Goal: Obtain resource: Download file/media

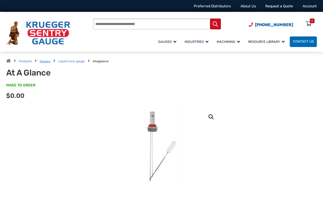
click at [48, 61] on link "Gauges" at bounding box center [45, 61] width 11 height 4
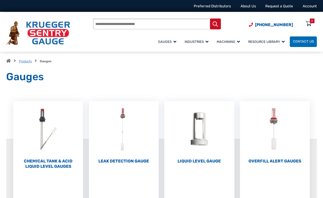
click at [27, 61] on link "Products" at bounding box center [25, 61] width 13 height 4
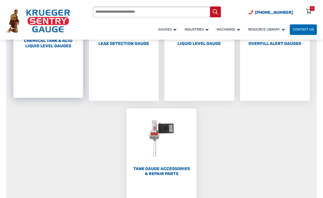
scroll to position [88, 0]
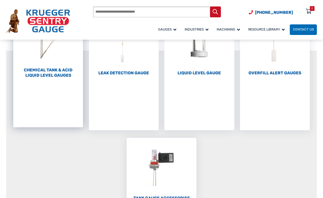
click at [56, 74] on h2 "Chemical Tank & Acid Liquid Level Gauges (3)" at bounding box center [48, 73] width 70 height 10
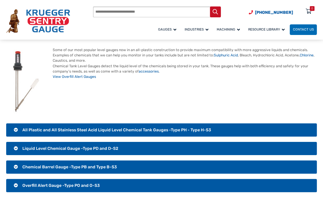
scroll to position [29, 0]
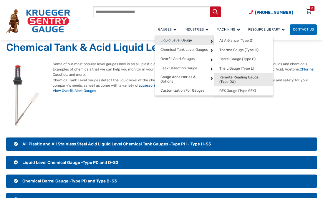
click at [241, 80] on span "Remote Reading Gauge (Type DU)" at bounding box center [243, 79] width 48 height 9
click at [227, 78] on span "Remote Reading Gauge (Type DU)" at bounding box center [243, 79] width 48 height 9
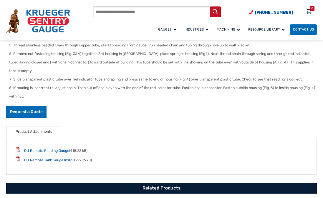
scroll to position [294, 0]
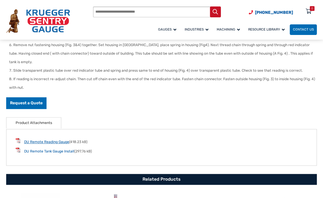
click at [56, 140] on link "DU Remote Reading Gauge" at bounding box center [46, 142] width 45 height 4
click at [53, 149] on link "DU Remote Tank Gauge Install" at bounding box center [49, 151] width 50 height 4
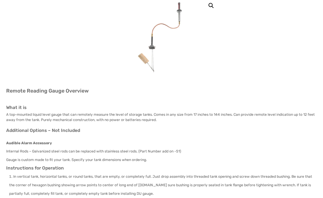
scroll to position [0, 0]
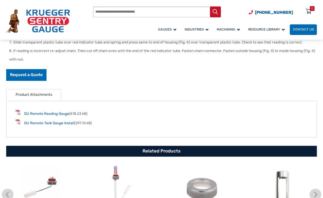
scroll to position [324, 0]
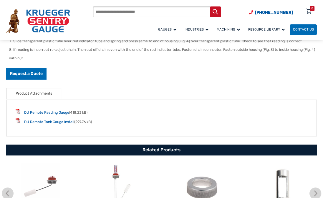
click at [43, 88] on link "Product Attachments" at bounding box center [34, 93] width 36 height 11
